Goal: Transaction & Acquisition: Download file/media

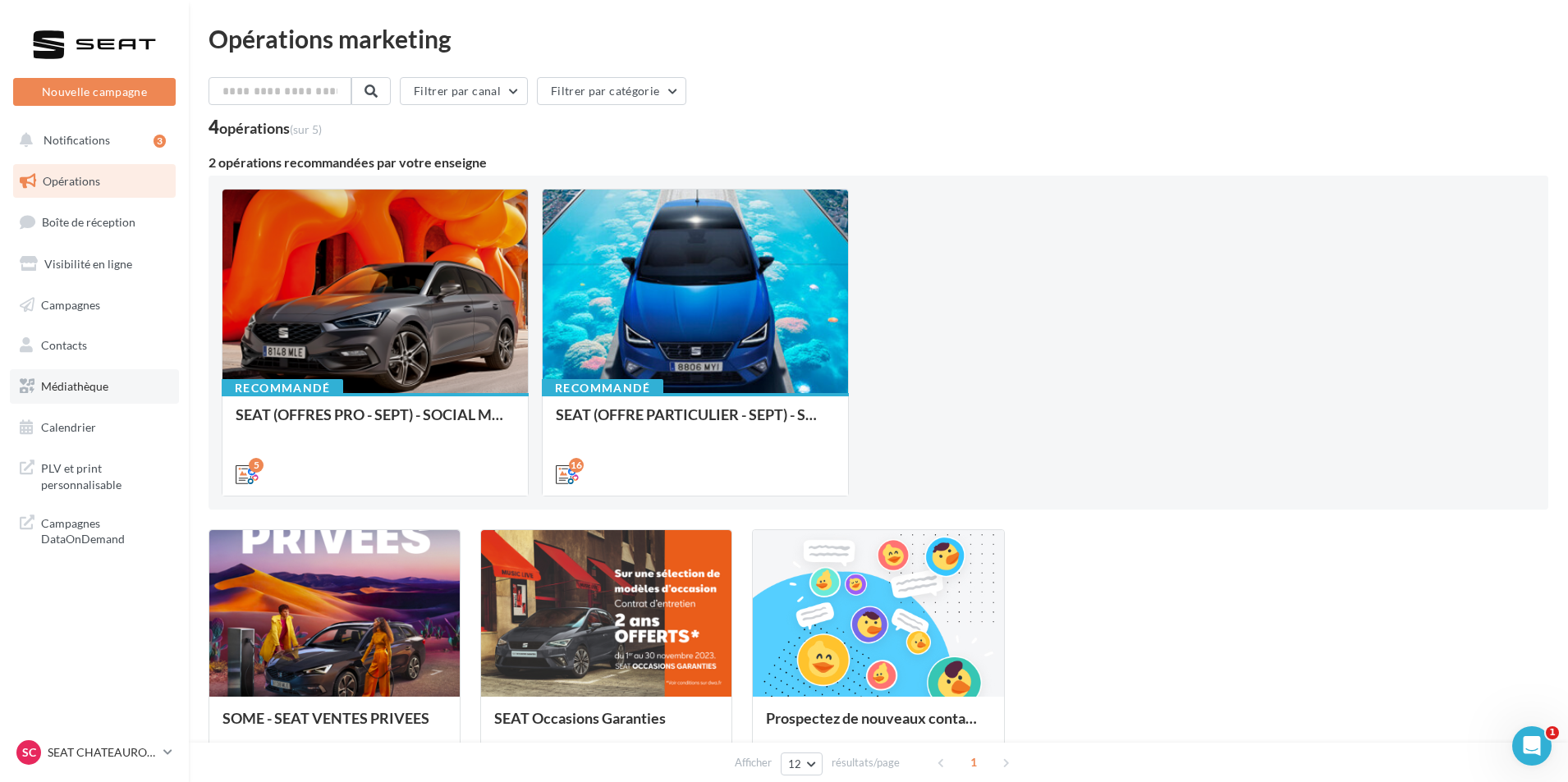
click at [115, 390] on link "Médiathèque" at bounding box center [94, 386] width 169 height 34
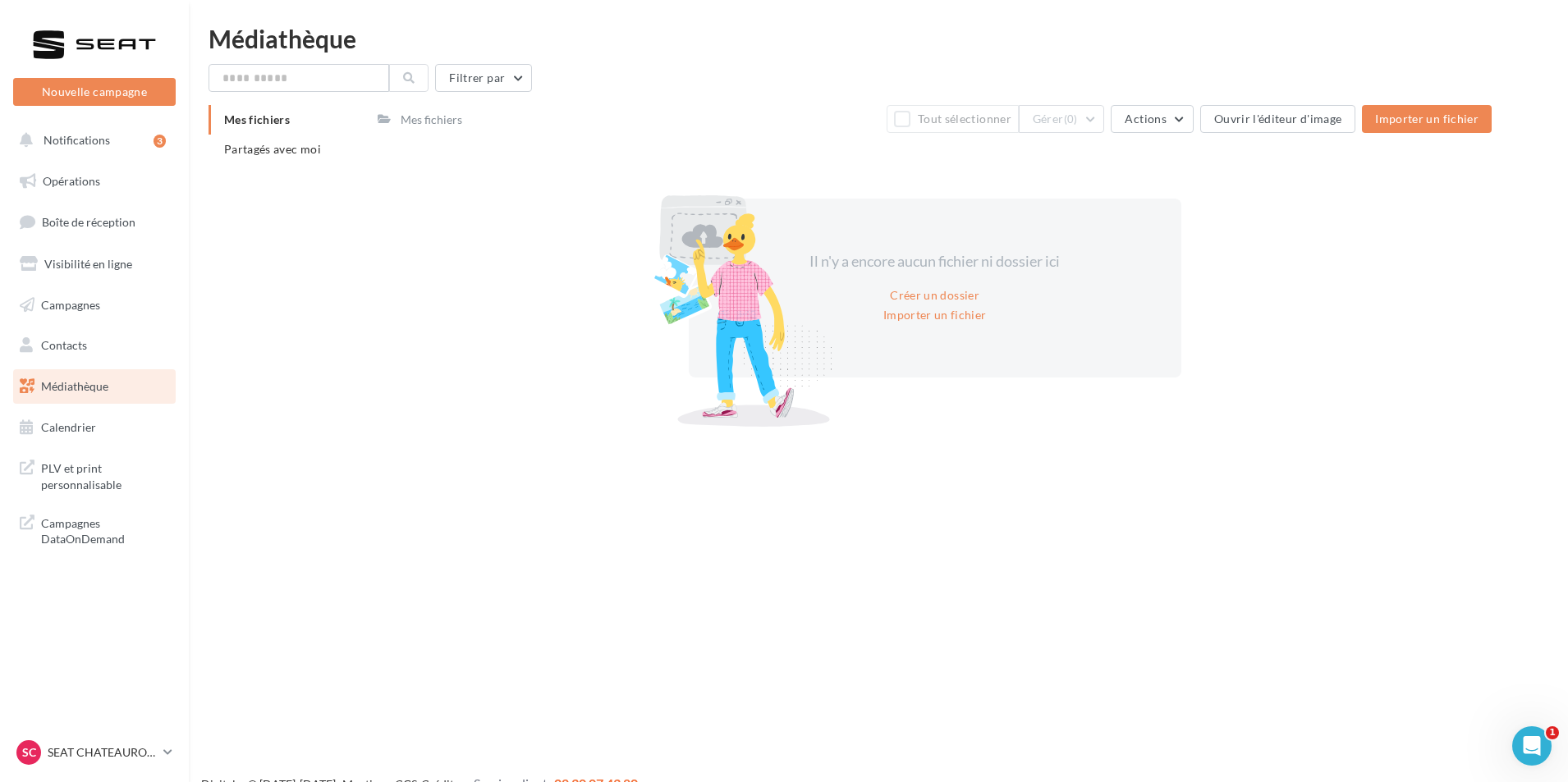
drag, startPoint x: 330, startPoint y: 152, endPoint x: 332, endPoint y: 169, distance: 17.1
click at [330, 153] on li "Partagés avec moi" at bounding box center [286, 149] width 156 height 29
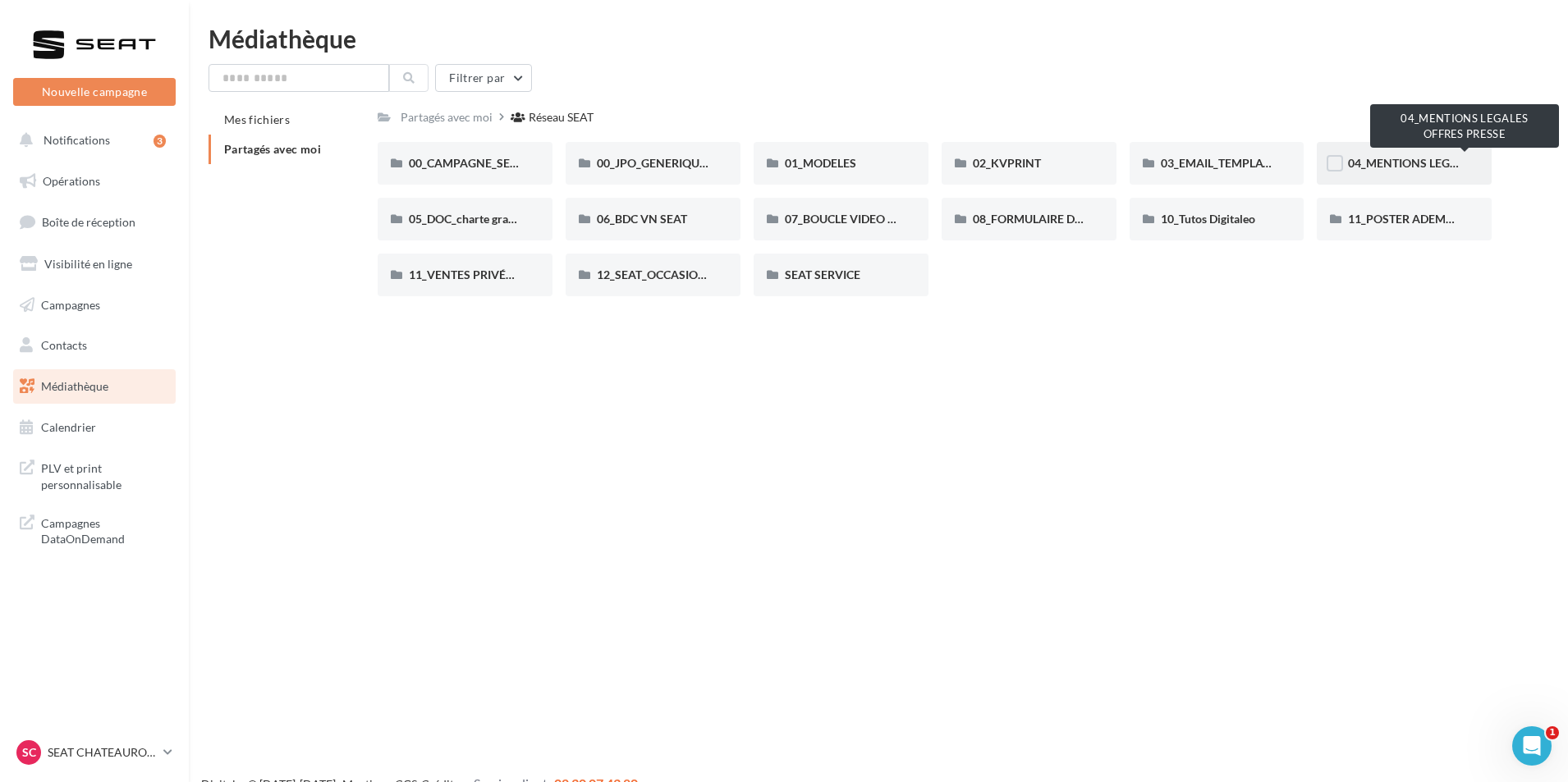
click at [1389, 158] on span "04_MENTIONS LEGALES OFFRES PRESSE" at bounding box center [1457, 163] width 218 height 14
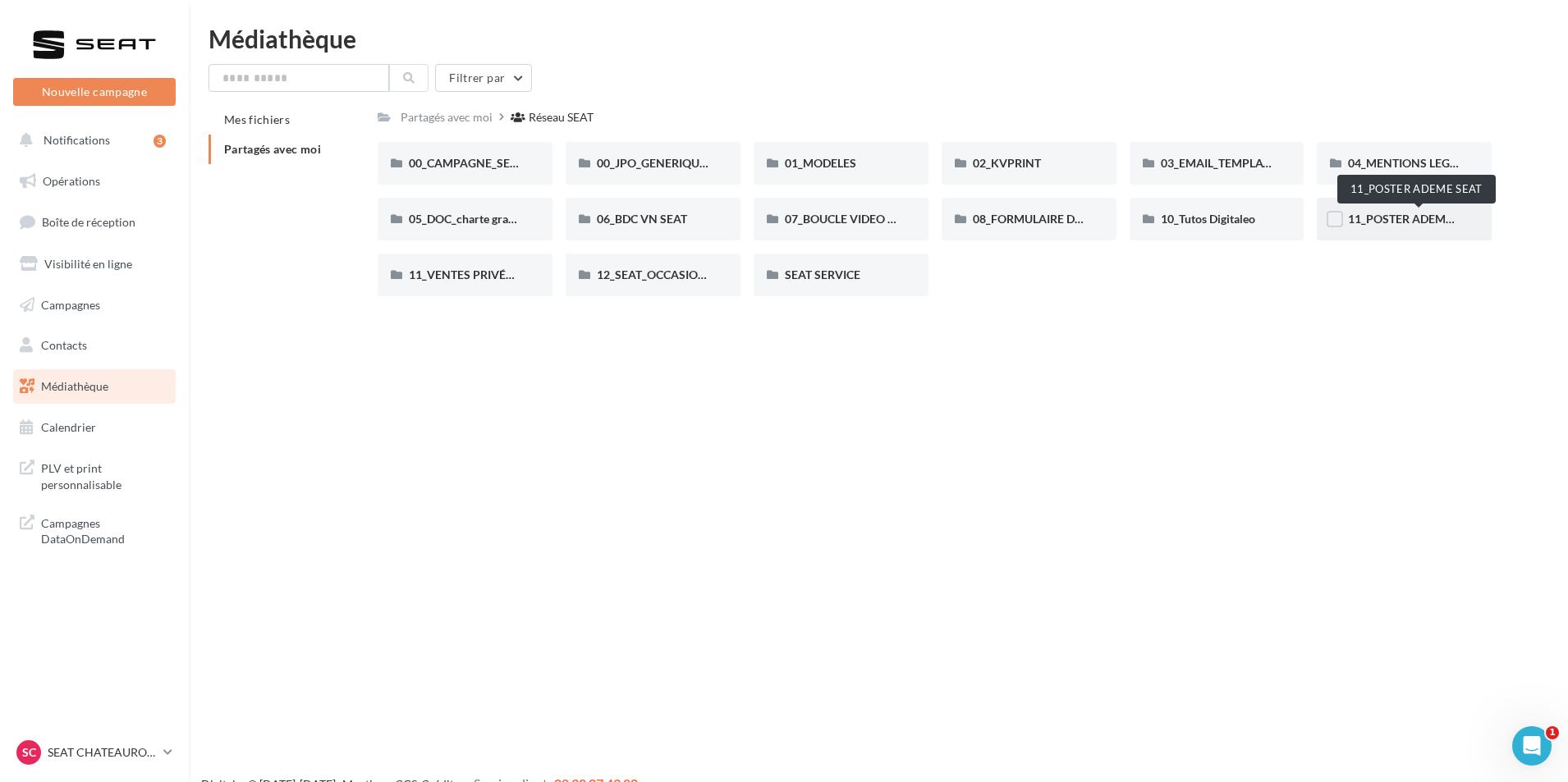
click at [1401, 222] on span "11_POSTER ADEME SEAT" at bounding box center [1415, 219] width 134 height 14
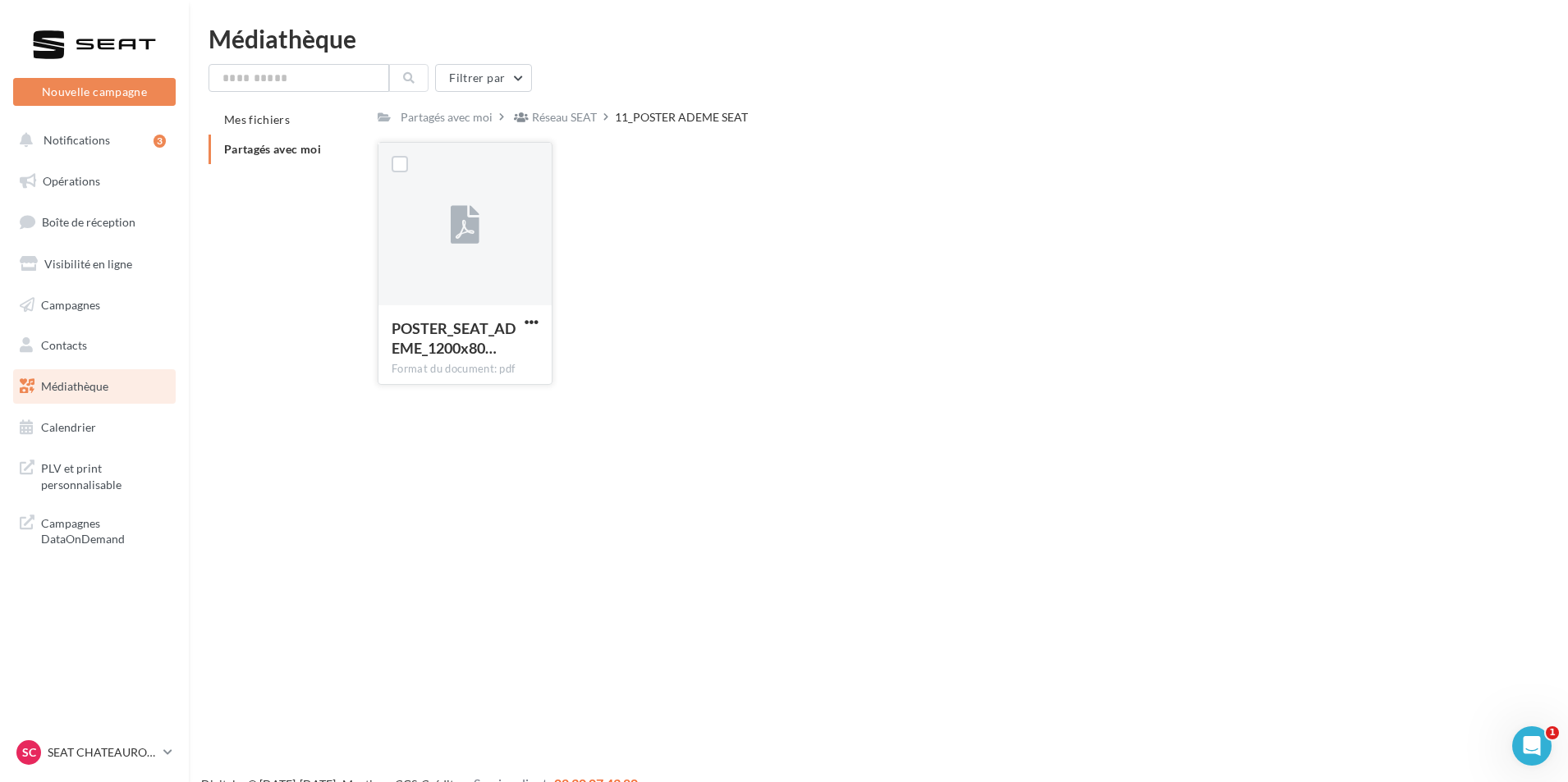
click at [539, 321] on button "button" at bounding box center [532, 323] width 21 height 16
click at [500, 358] on button "Télécharger" at bounding box center [460, 354] width 165 height 43
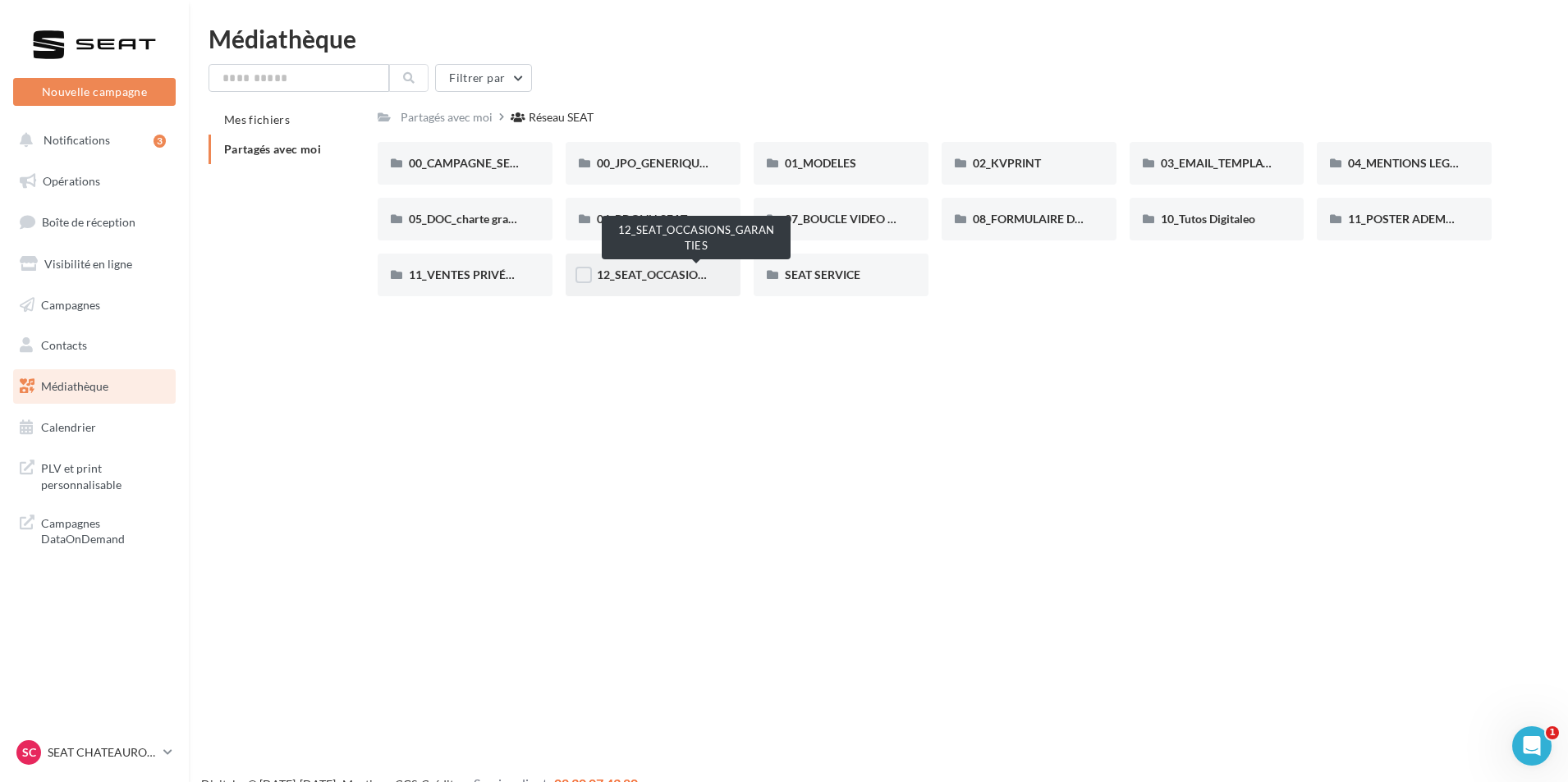
click at [680, 272] on span "12_SEAT_OCCASIONS_GARANTIES" at bounding box center [689, 274] width 186 height 14
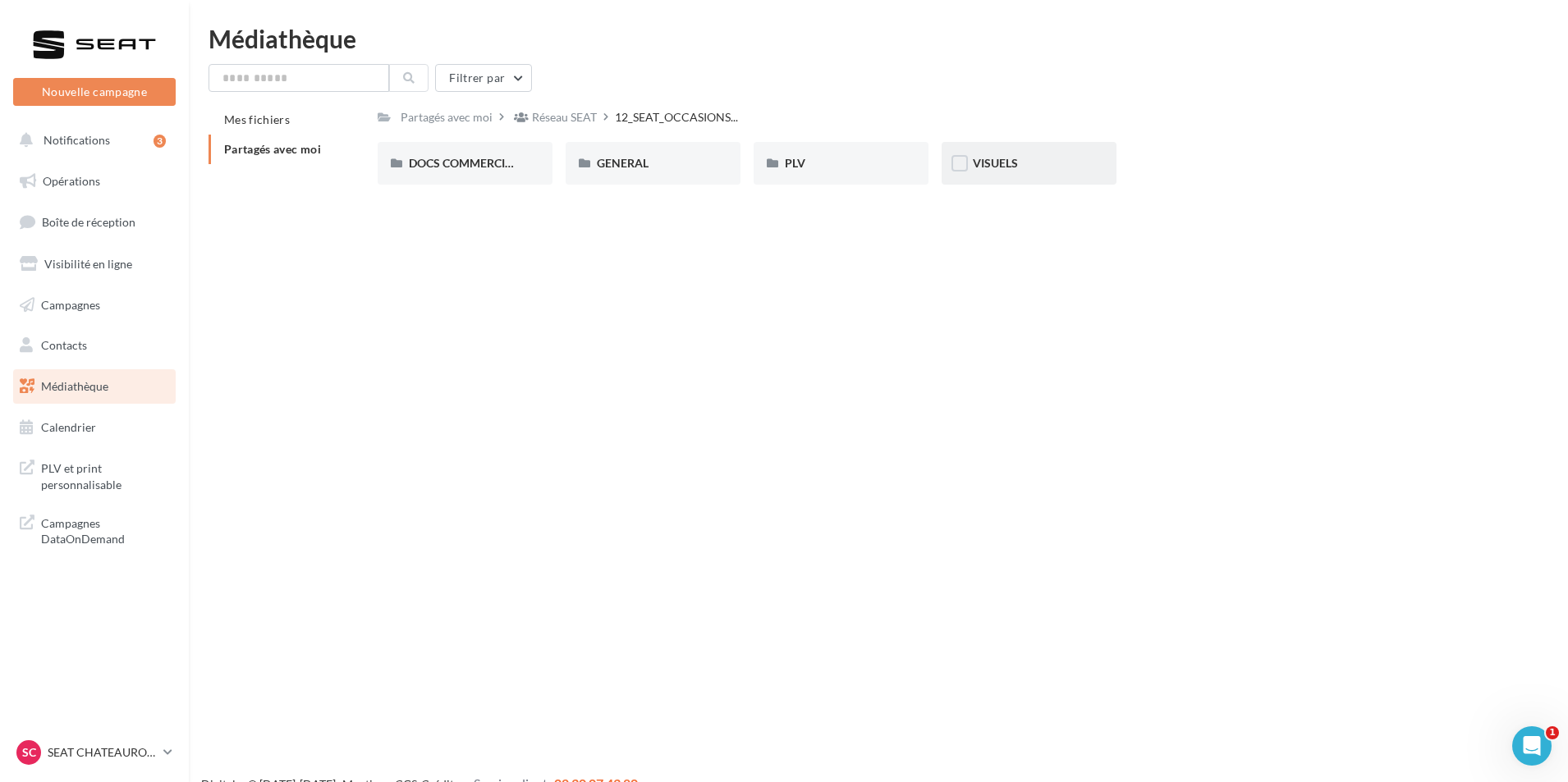
click at [1022, 161] on div "VISUELS" at bounding box center [1029, 163] width 112 height 16
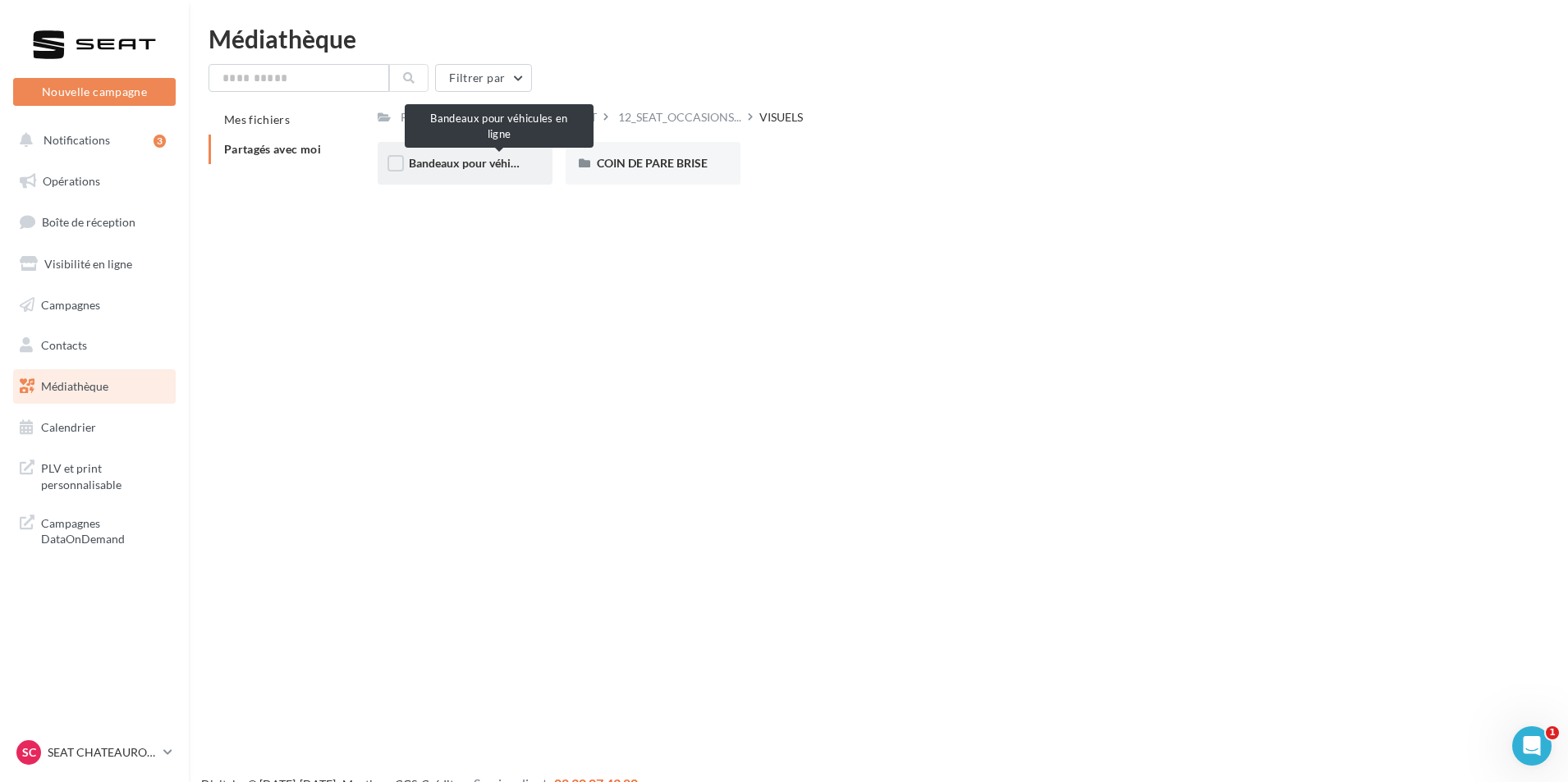
click at [494, 165] on span "Bandeaux pour véhicules en ligne" at bounding box center [494, 163] width 170 height 14
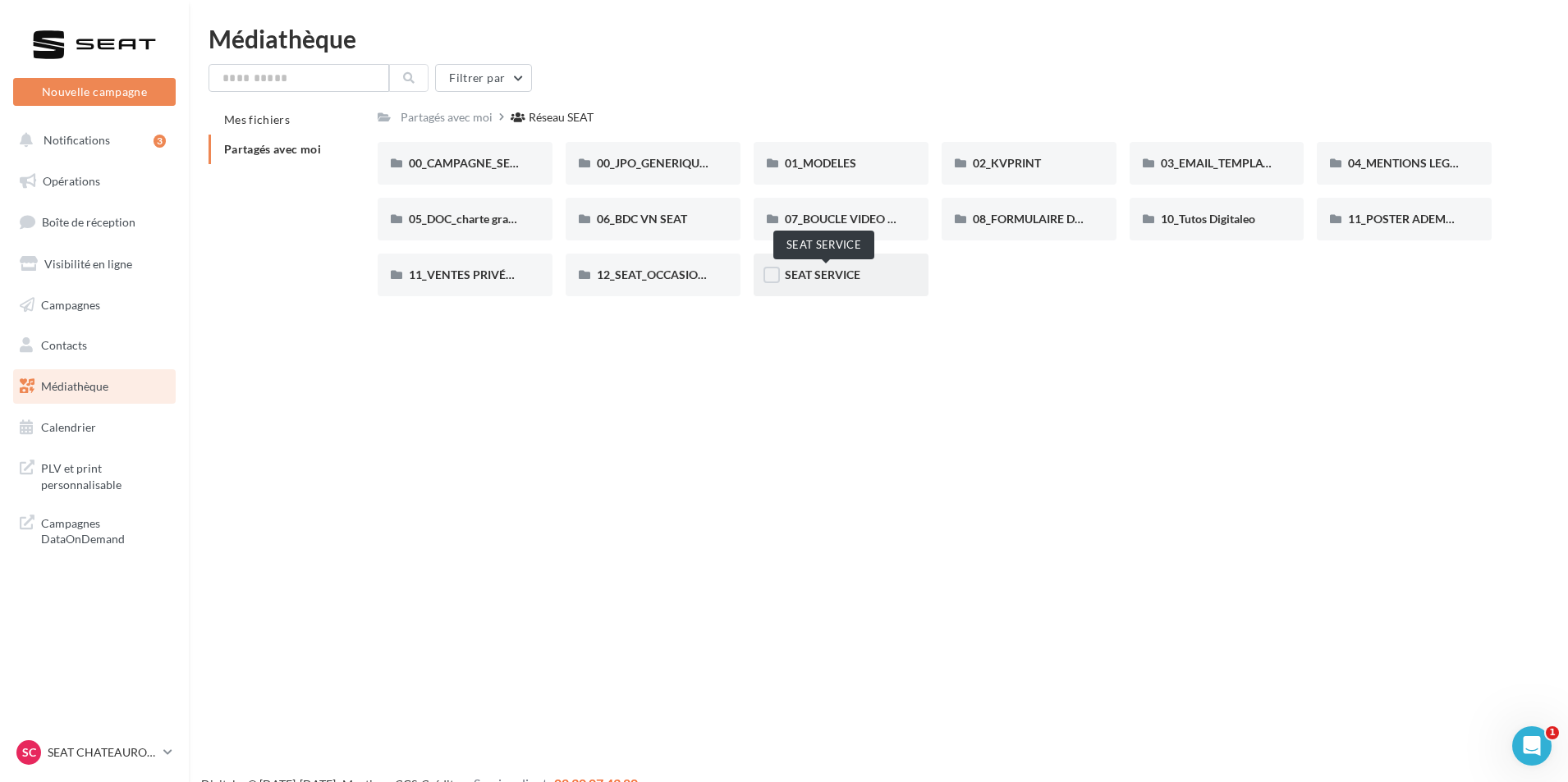
click at [851, 281] on span "SEAT SERVICE" at bounding box center [822, 274] width 75 height 14
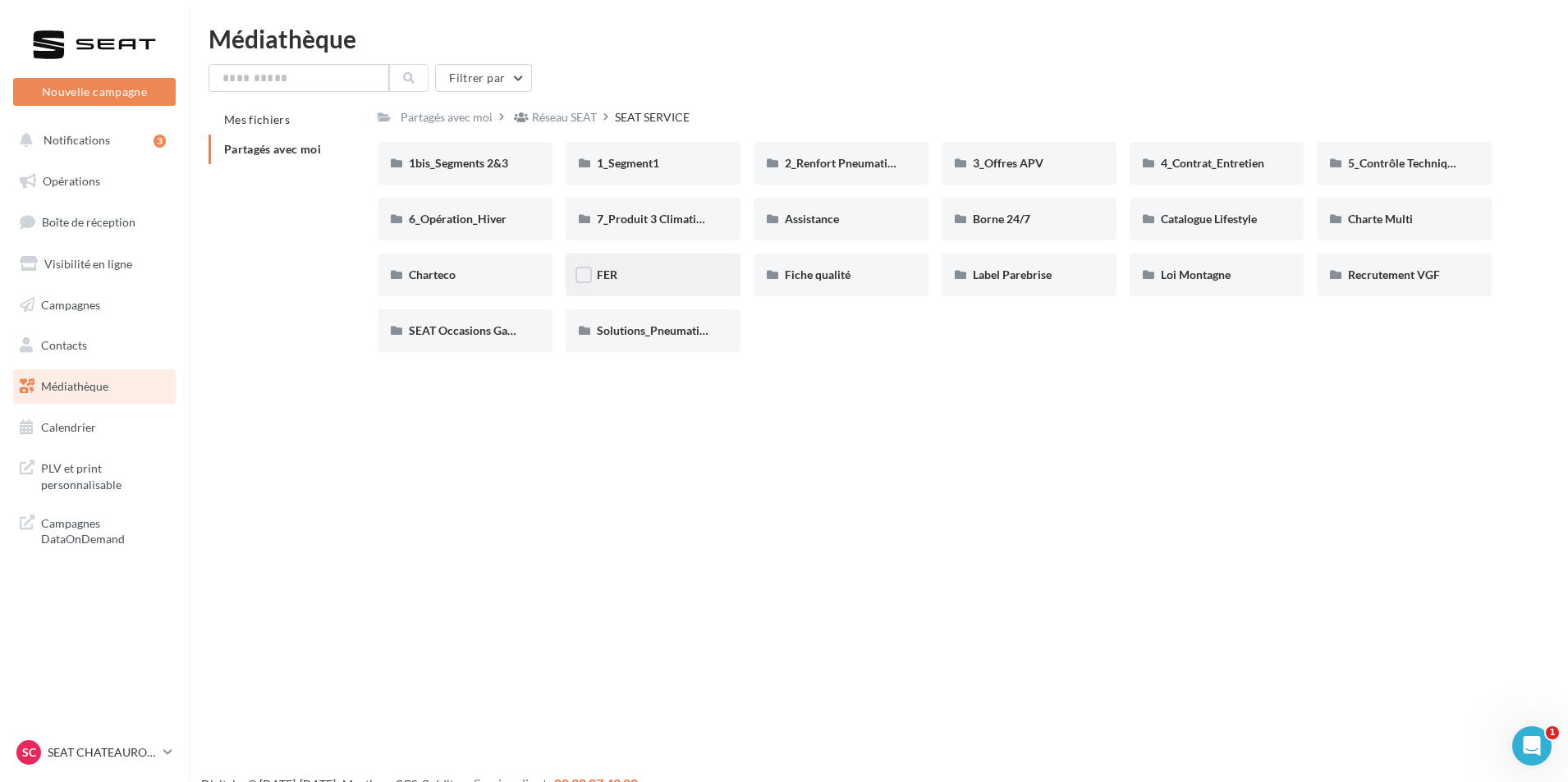
click at [656, 275] on div "FER" at bounding box center [653, 274] width 112 height 16
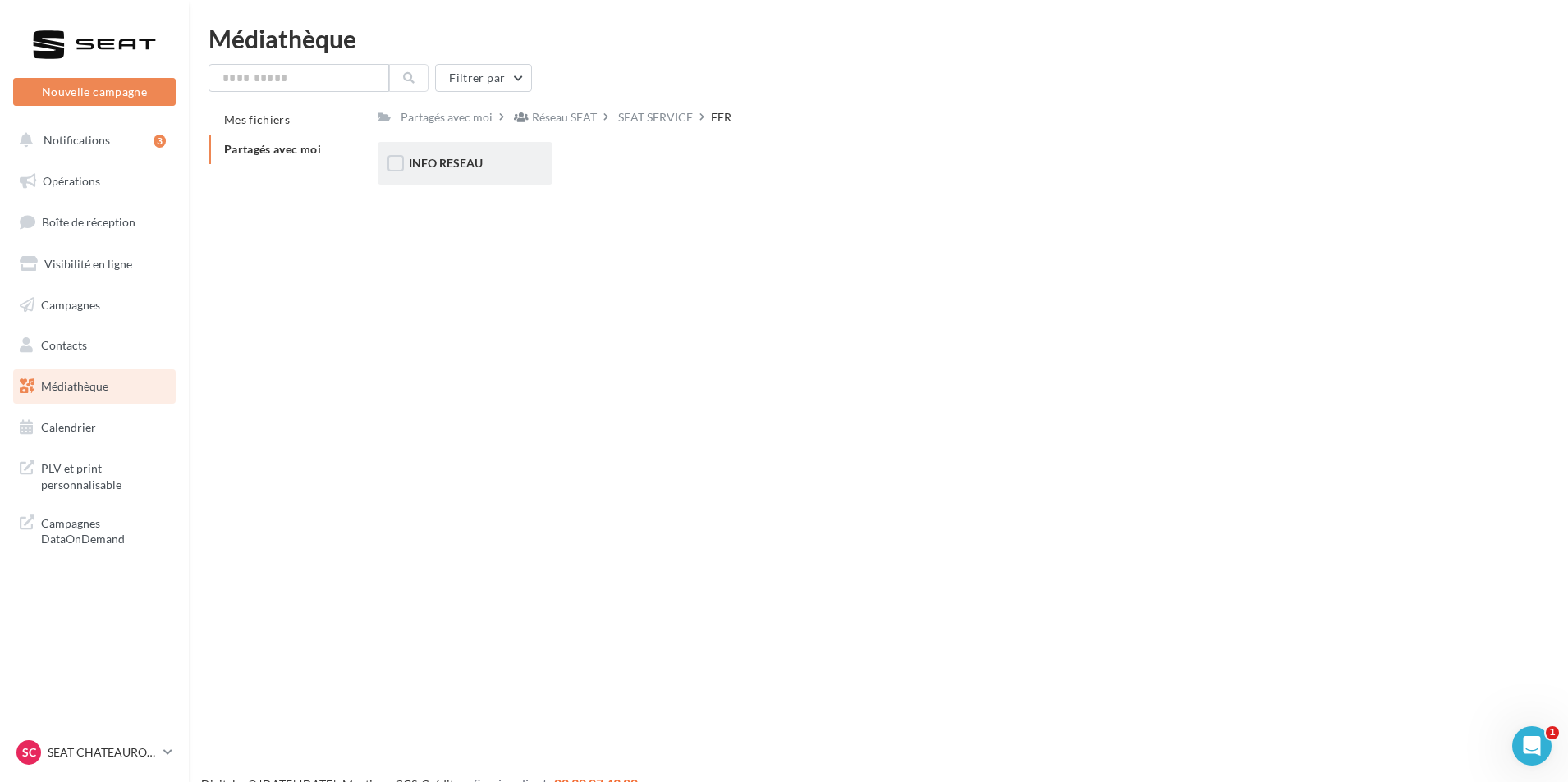
click at [500, 177] on div "INFO RESEAU" at bounding box center [465, 163] width 175 height 43
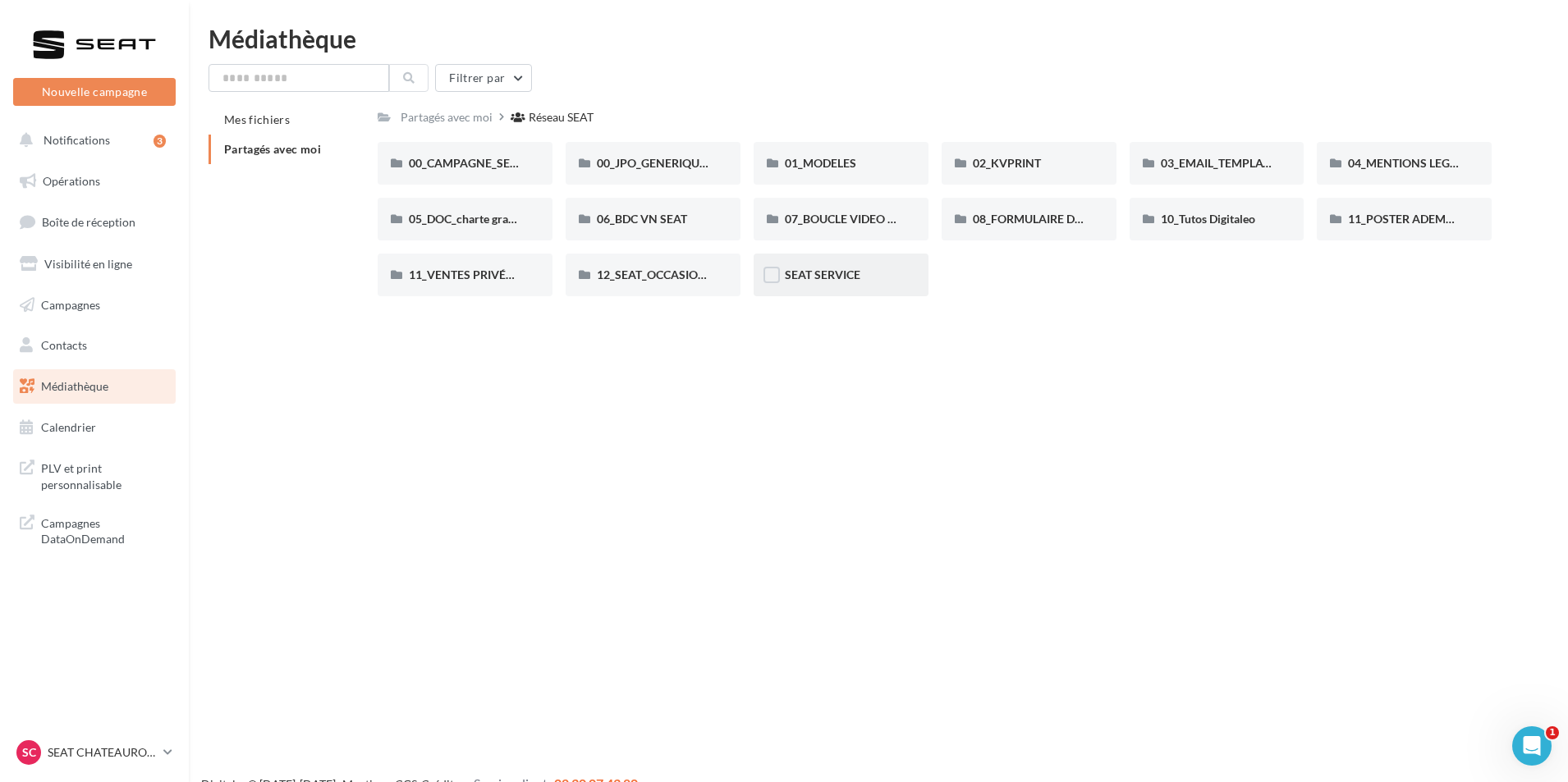
click at [843, 291] on div "SEAT SERVICE" at bounding box center [841, 275] width 175 height 43
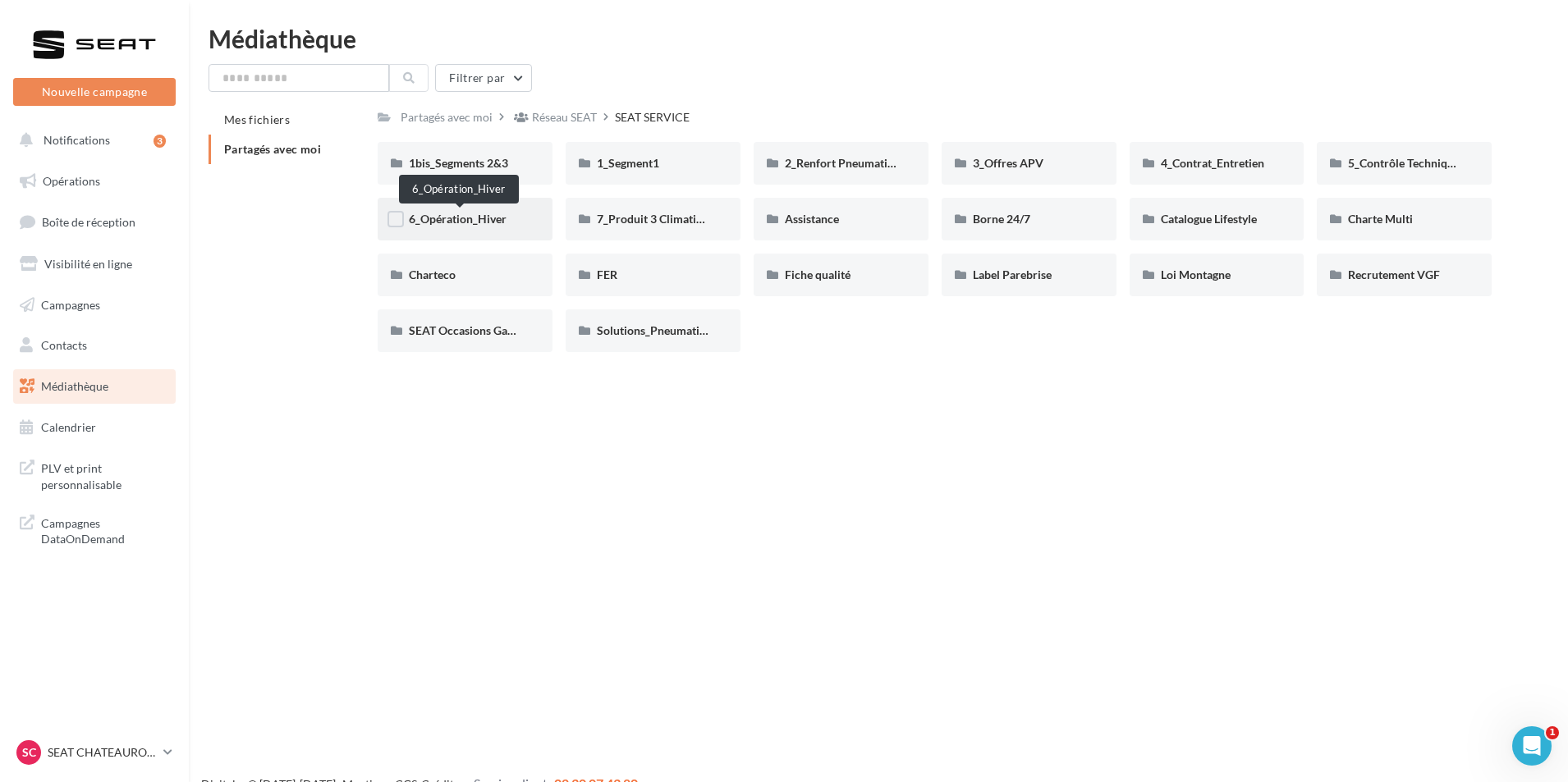
click at [505, 218] on span "6_Opération_Hiver" at bounding box center [458, 219] width 98 height 14
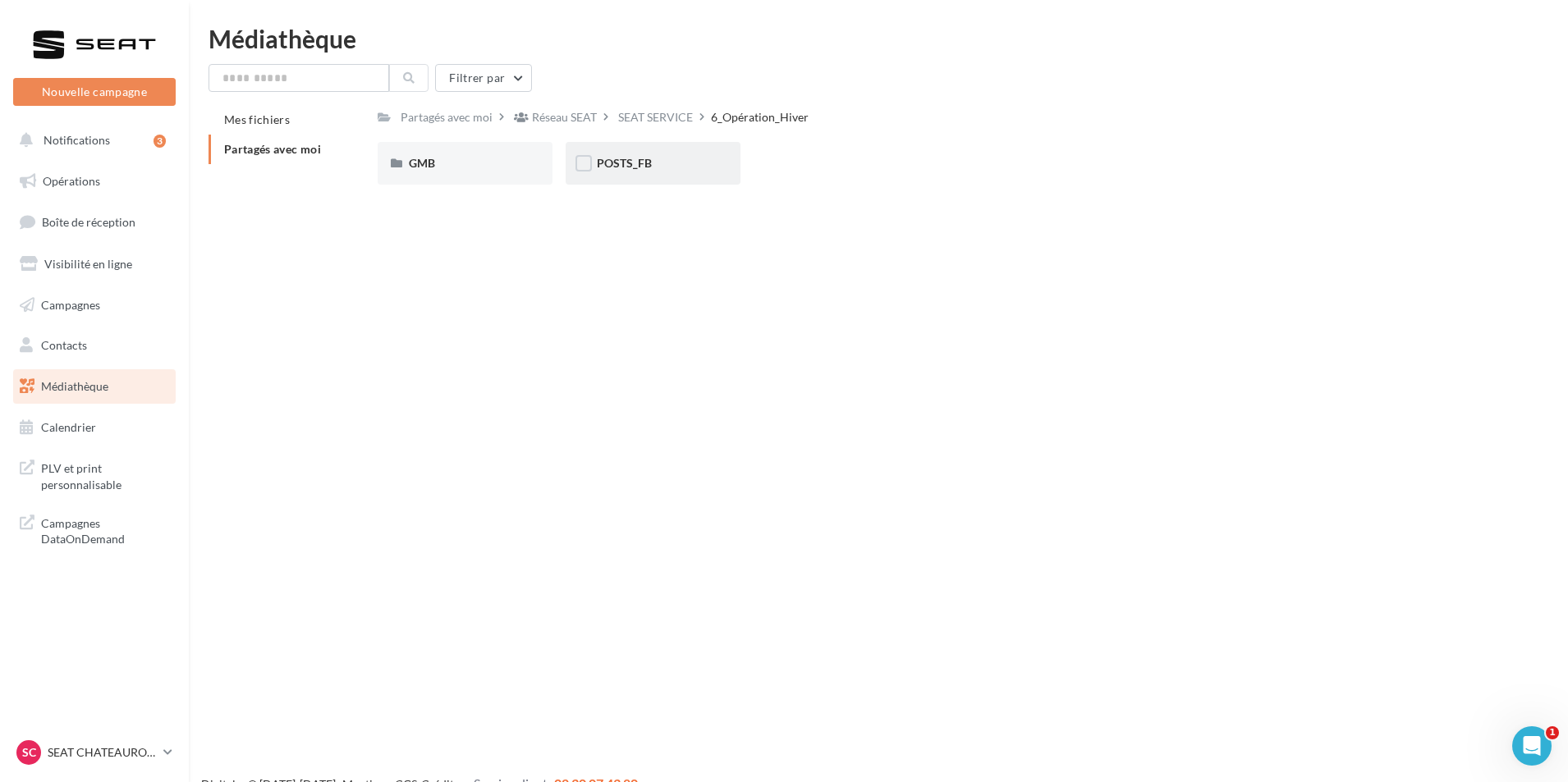
click at [695, 183] on div "POSTS_FB" at bounding box center [653, 163] width 175 height 43
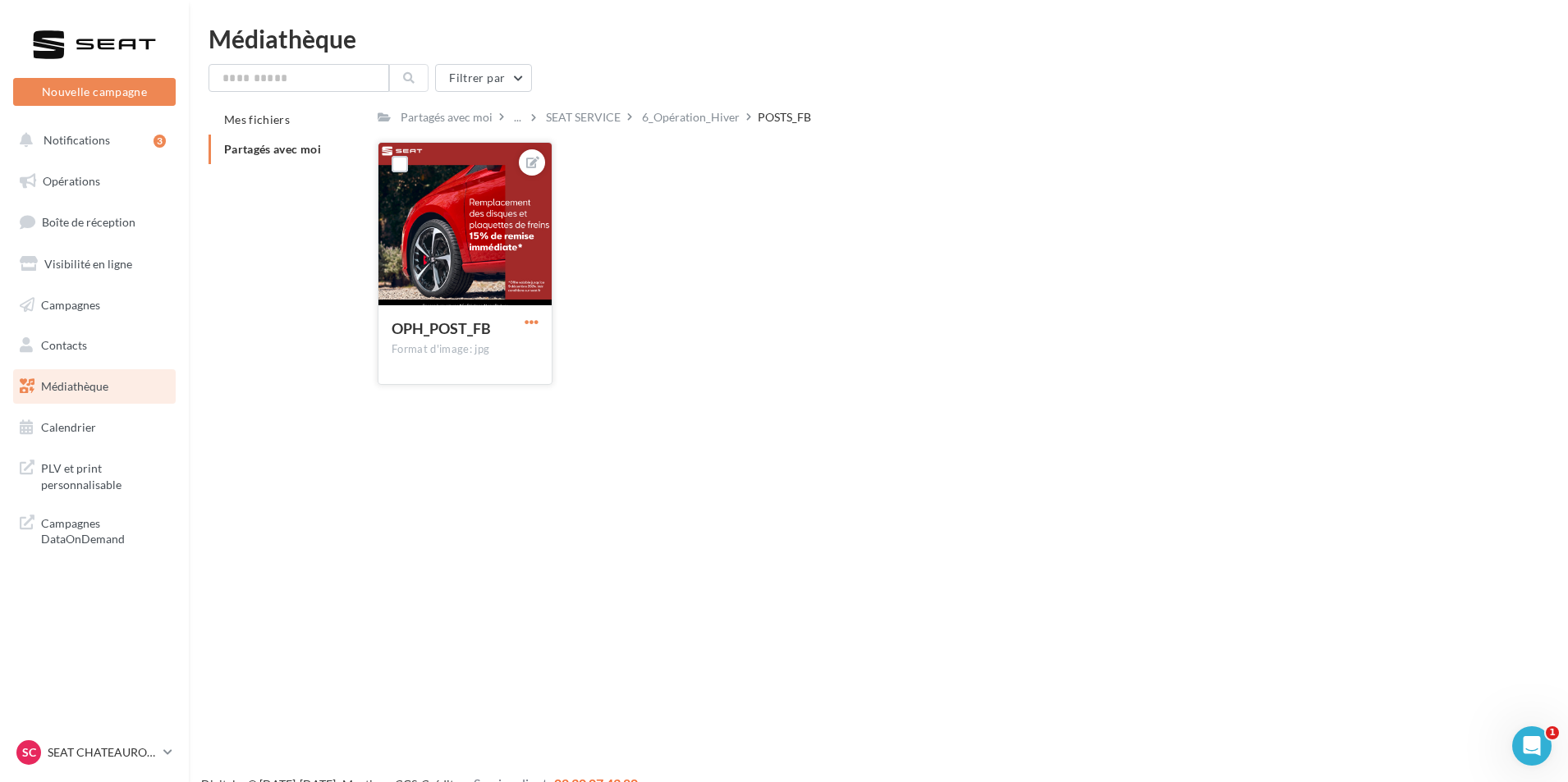
click at [534, 326] on span "button" at bounding box center [531, 322] width 14 height 14
click at [488, 403] on button "Télécharger" at bounding box center [455, 397] width 173 height 43
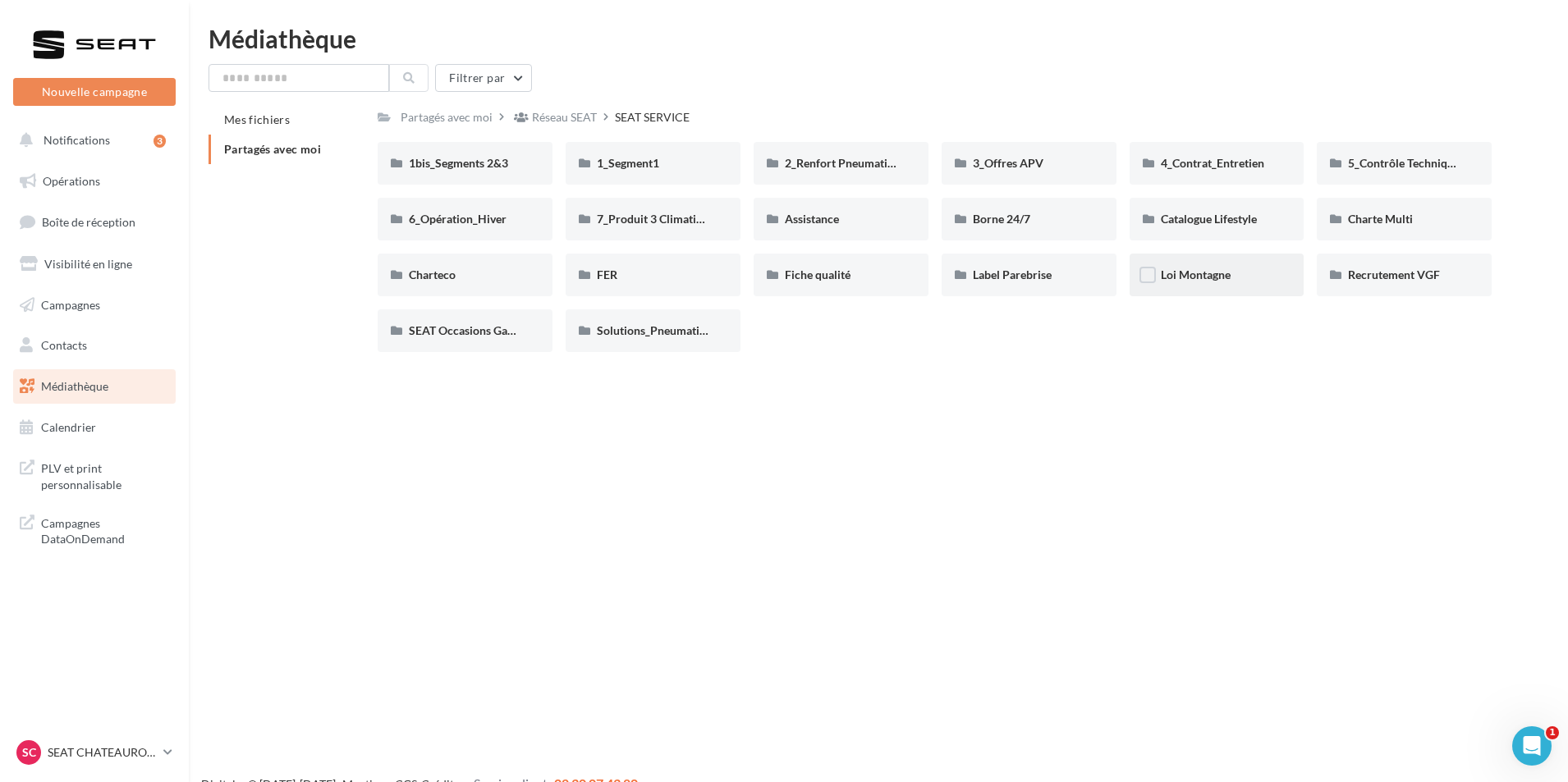
click at [1256, 281] on div "Loi Montagne" at bounding box center [1217, 274] width 112 height 16
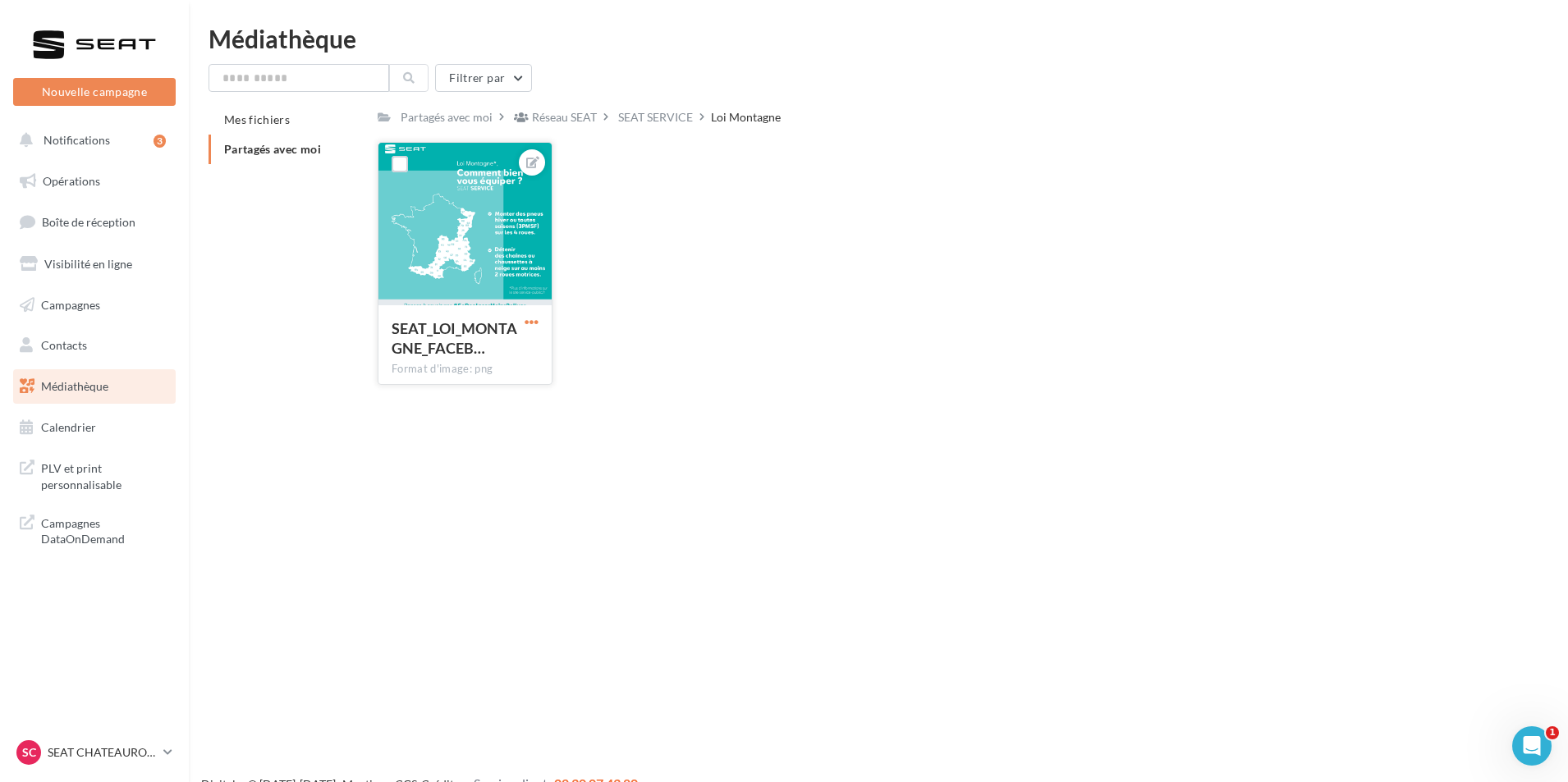
click at [533, 323] on span "button" at bounding box center [531, 322] width 14 height 14
click at [484, 389] on button "Télécharger" at bounding box center [455, 397] width 173 height 43
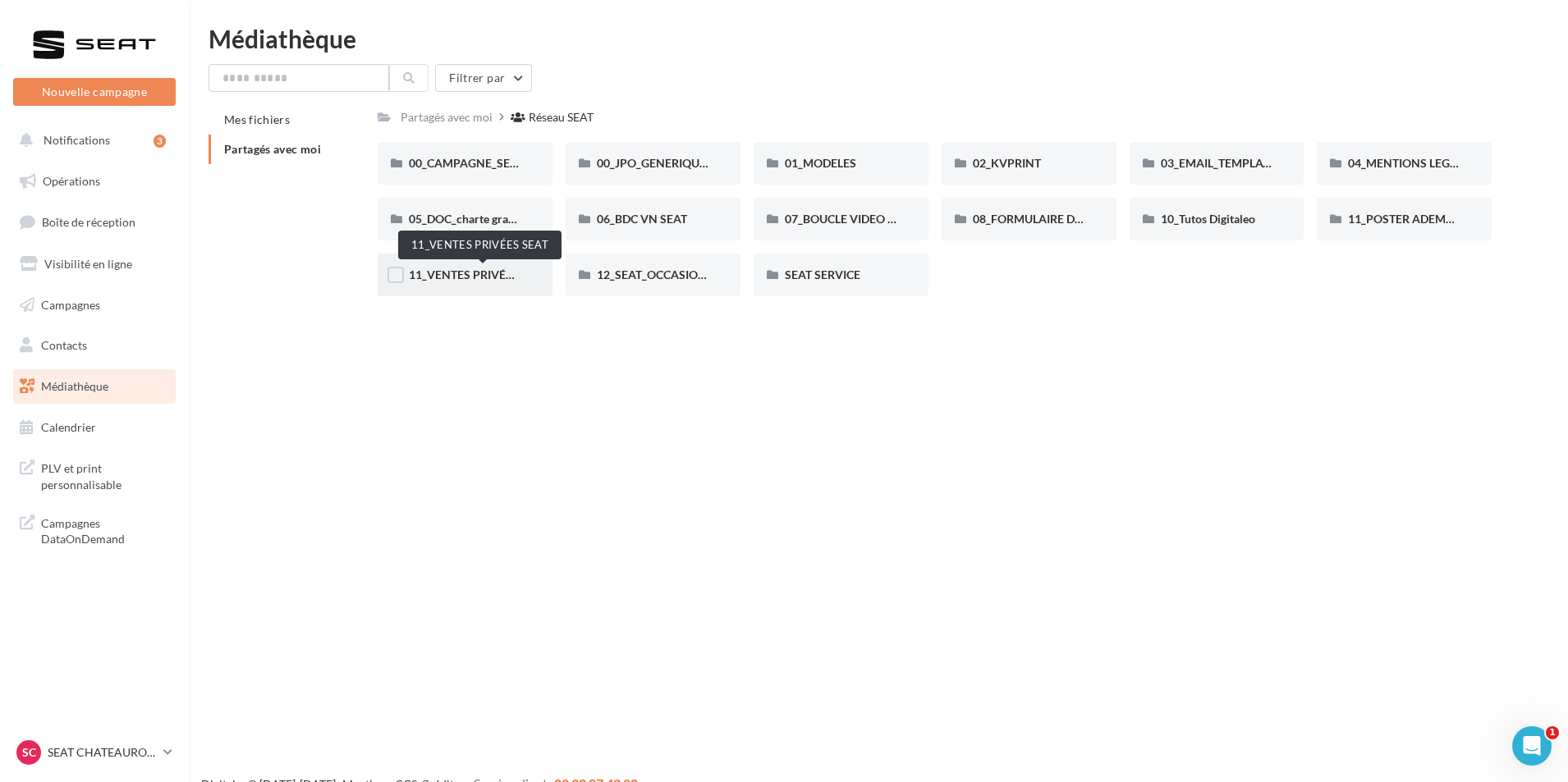
click at [461, 281] on span "11_VENTES PRIVÉES SEAT" at bounding box center [479, 274] width 140 height 14
